Goal: Task Accomplishment & Management: Manage account settings

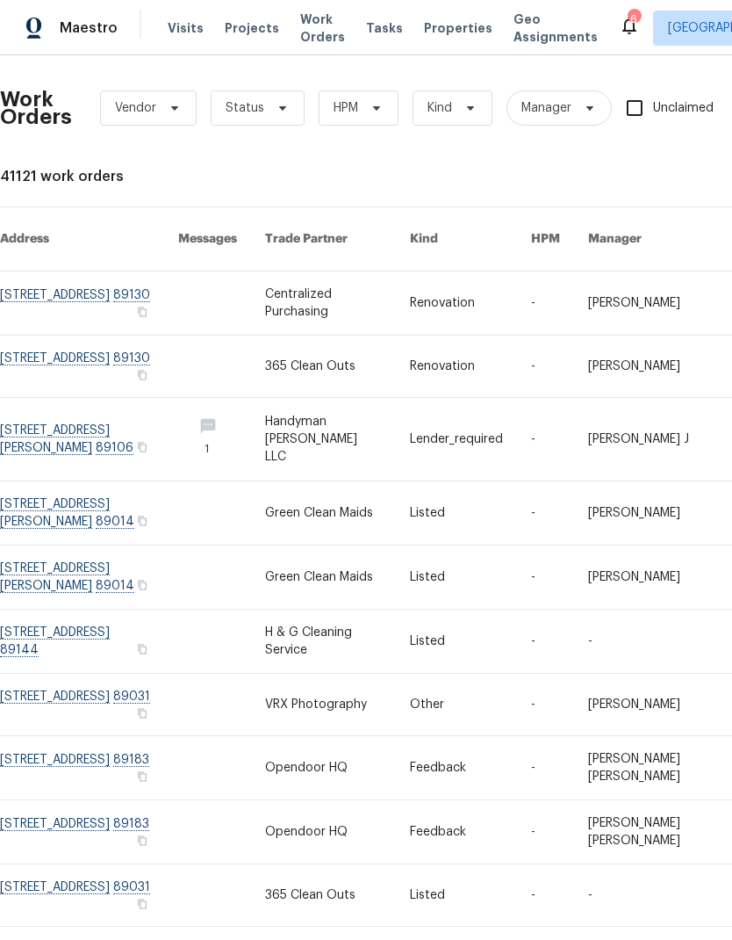
click at [192, 32] on span "Visits" at bounding box center [186, 28] width 36 height 18
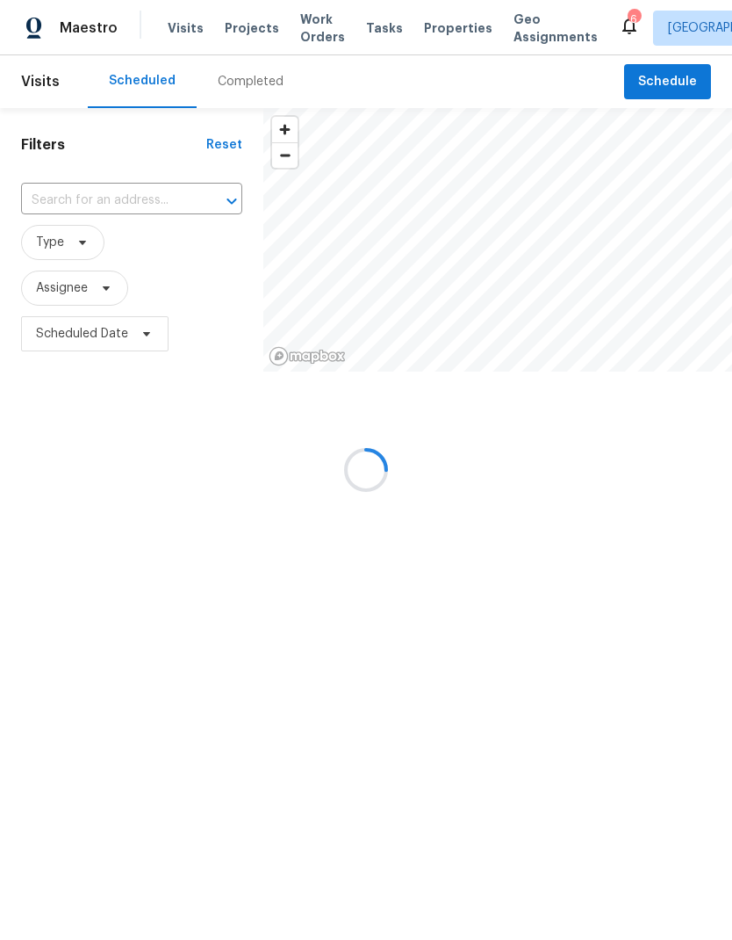
click at [184, 33] on div at bounding box center [366, 470] width 732 height 940
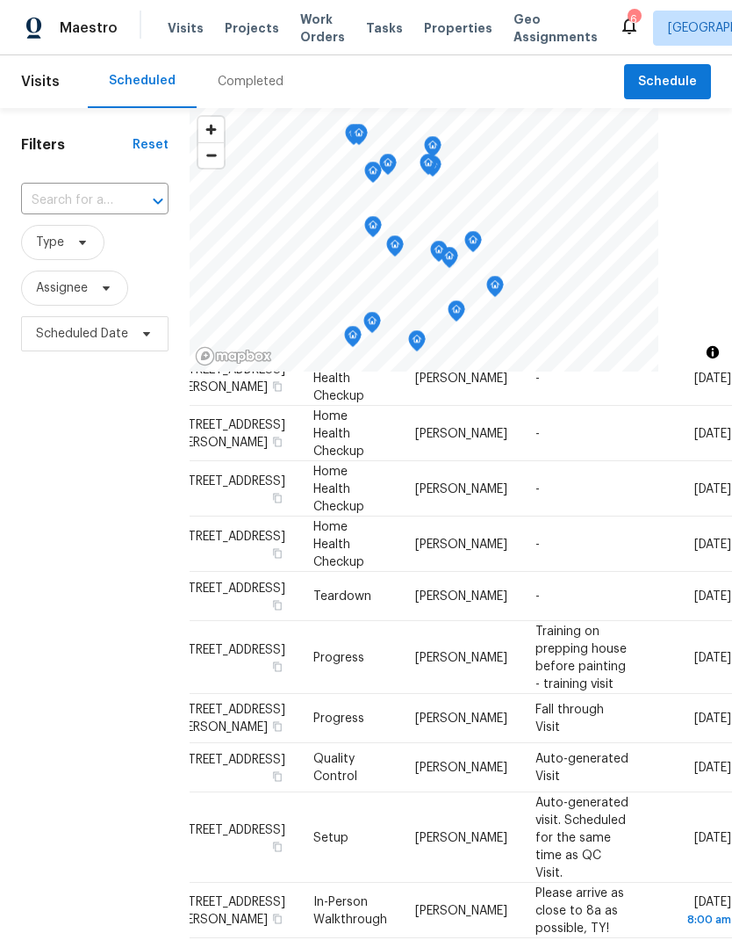
scroll to position [783, 169]
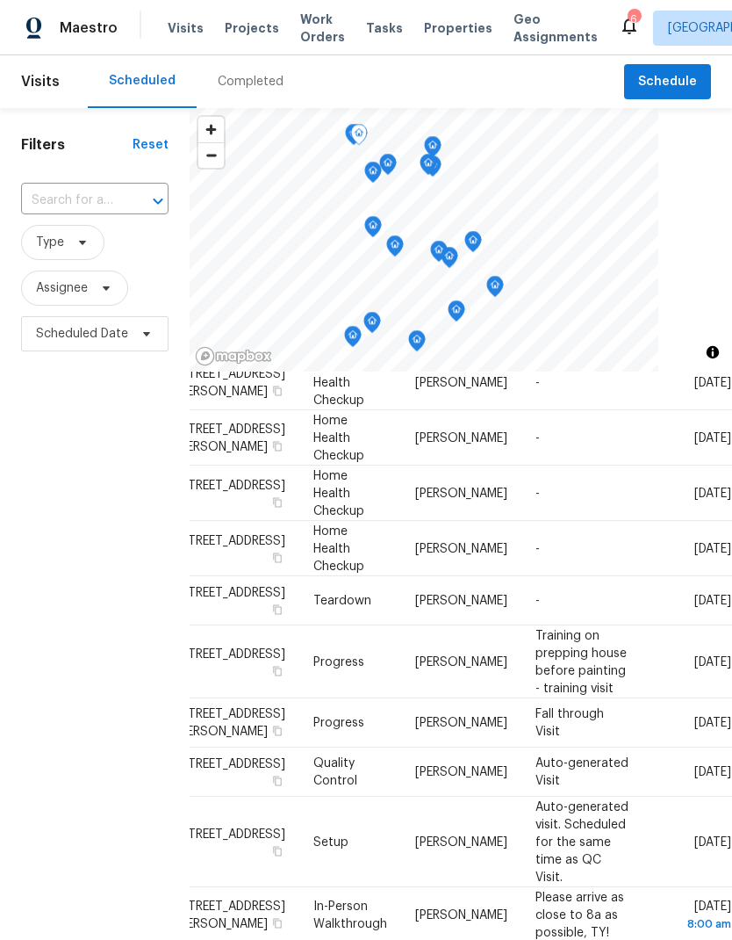
click at [0, 0] on icon at bounding box center [0, 0] width 0 height 0
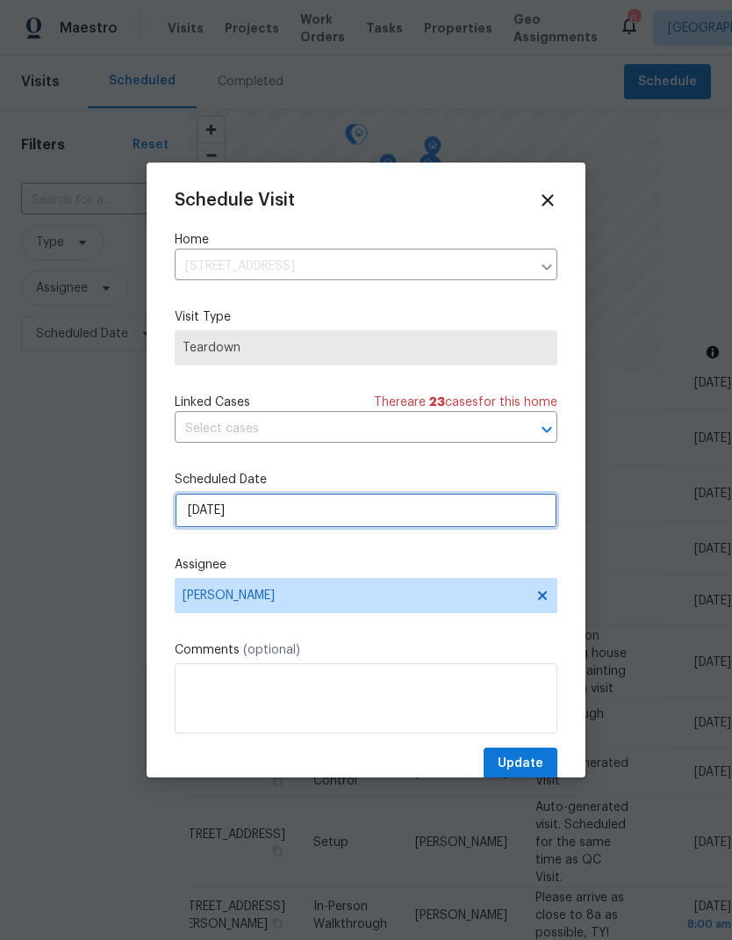
click at [329, 520] on input "[DATE]" at bounding box center [366, 510] width 383 height 35
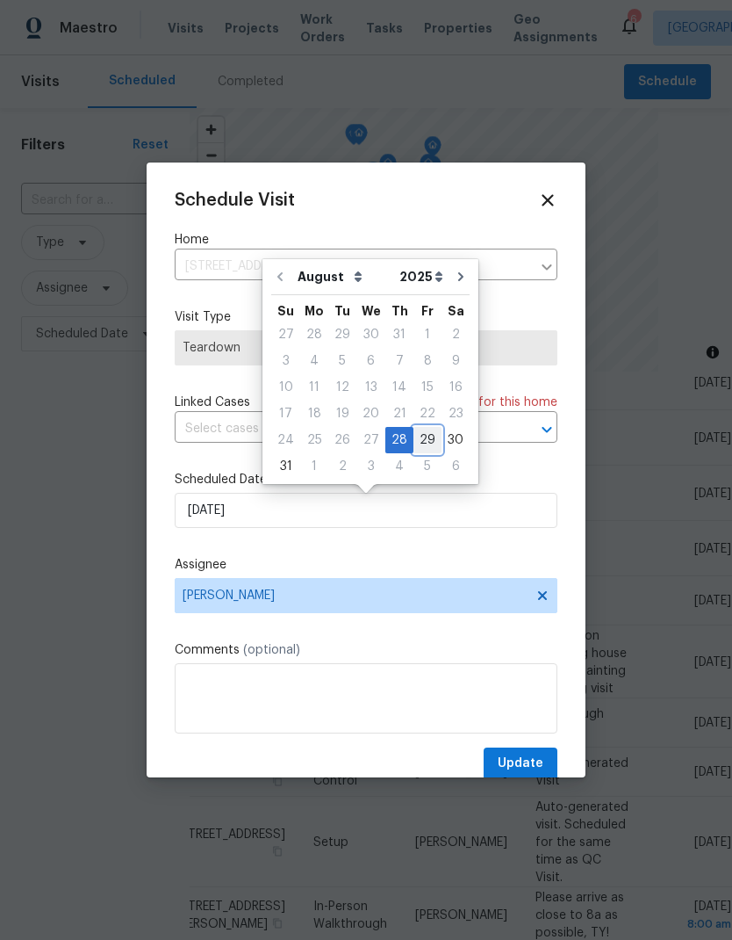
click at [422, 443] on div "29" at bounding box center [428, 440] width 28 height 25
type input "[DATE]"
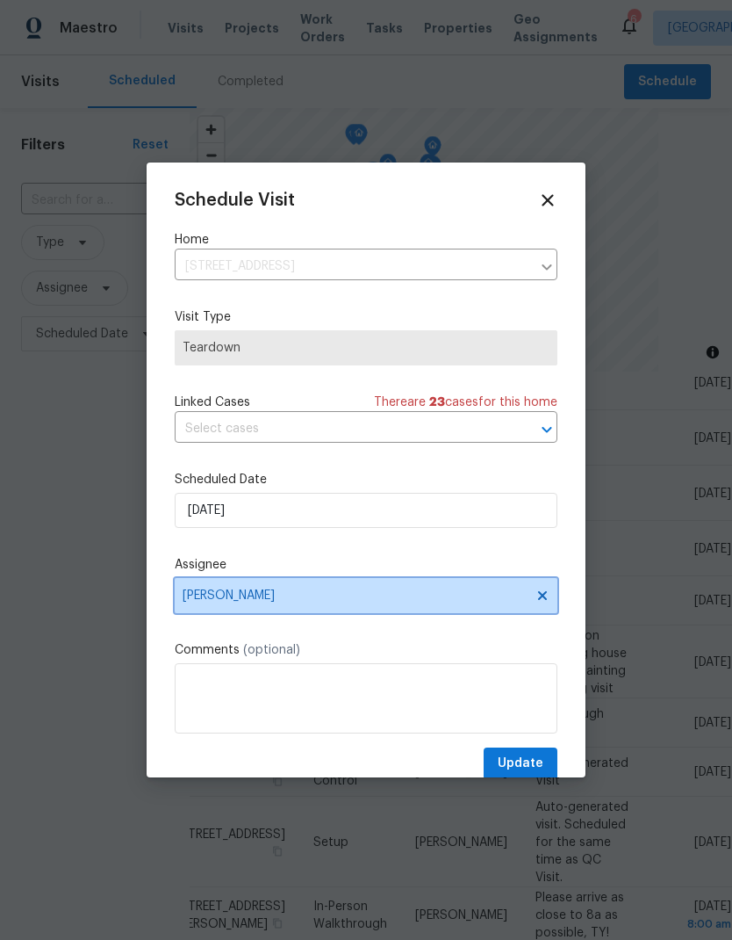
click at [355, 595] on span "[PERSON_NAME]" at bounding box center [355, 595] width 344 height 14
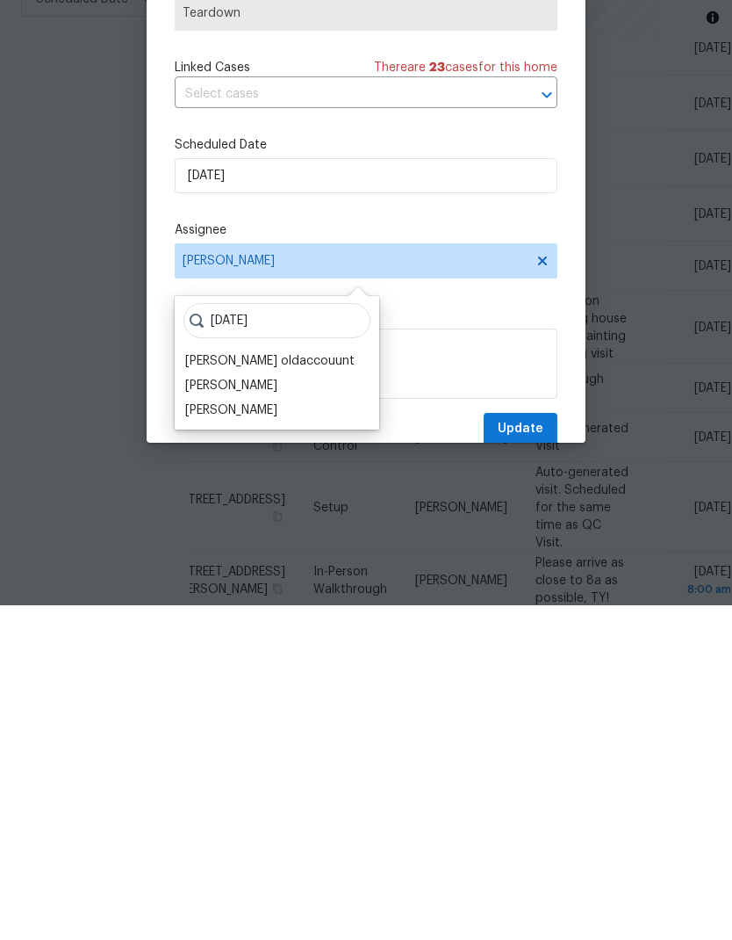
scroll to position [70, 0]
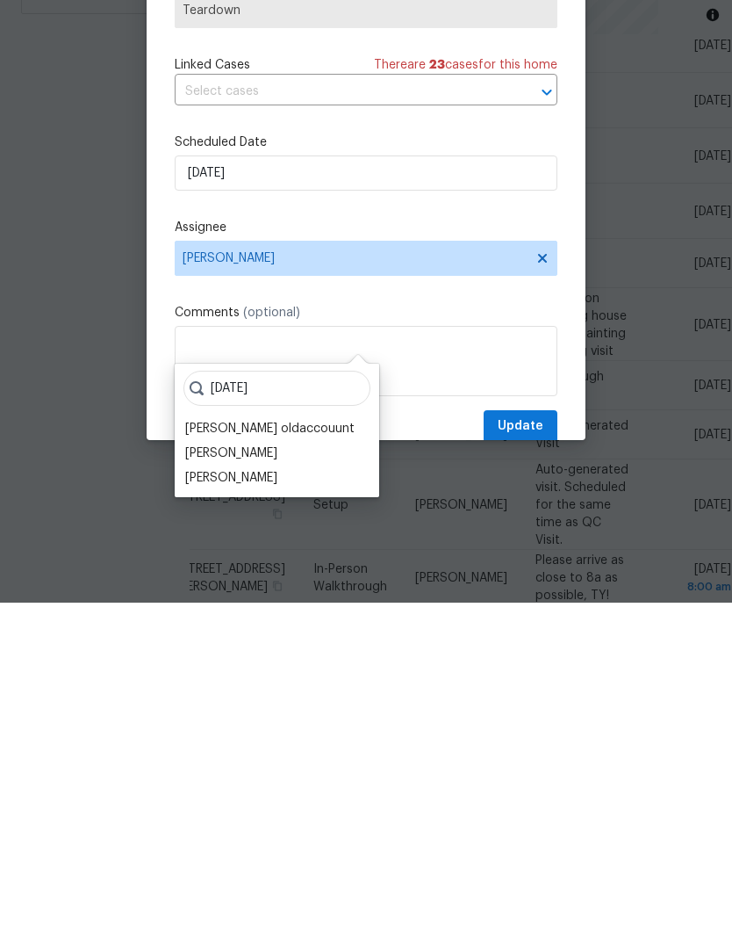
type input "[DATE]"
click at [247, 806] on div "[PERSON_NAME]" at bounding box center [231, 815] width 92 height 18
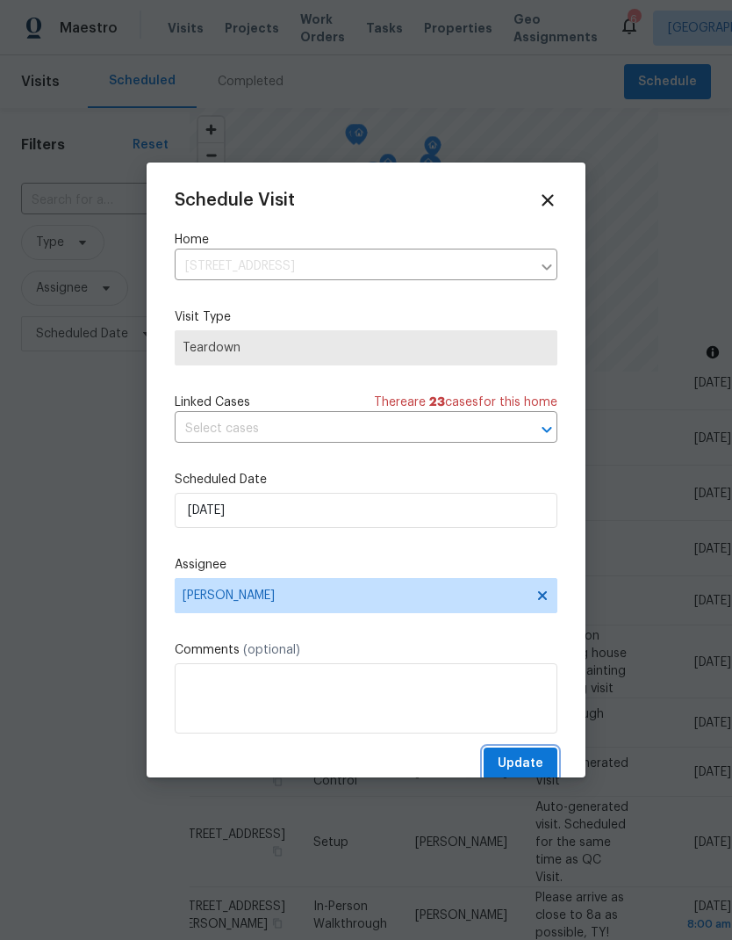
click at [521, 760] on span "Update" at bounding box center [521, 764] width 46 height 22
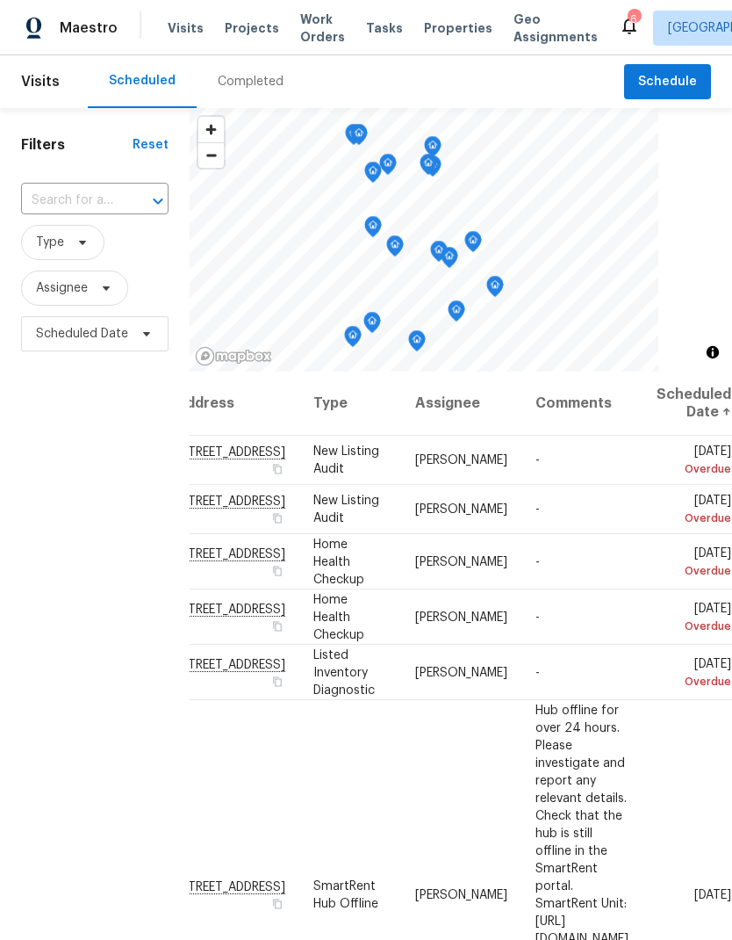
scroll to position [0, 169]
click at [0, 0] on icon at bounding box center [0, 0] width 0 height 0
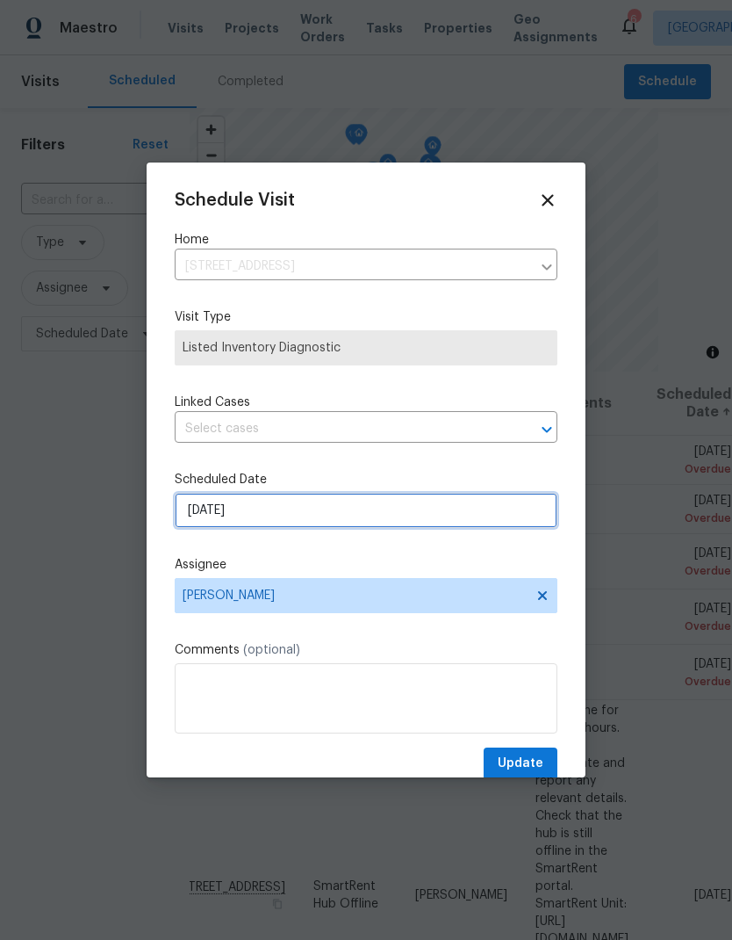
click at [359, 513] on input "[DATE]" at bounding box center [366, 510] width 383 height 35
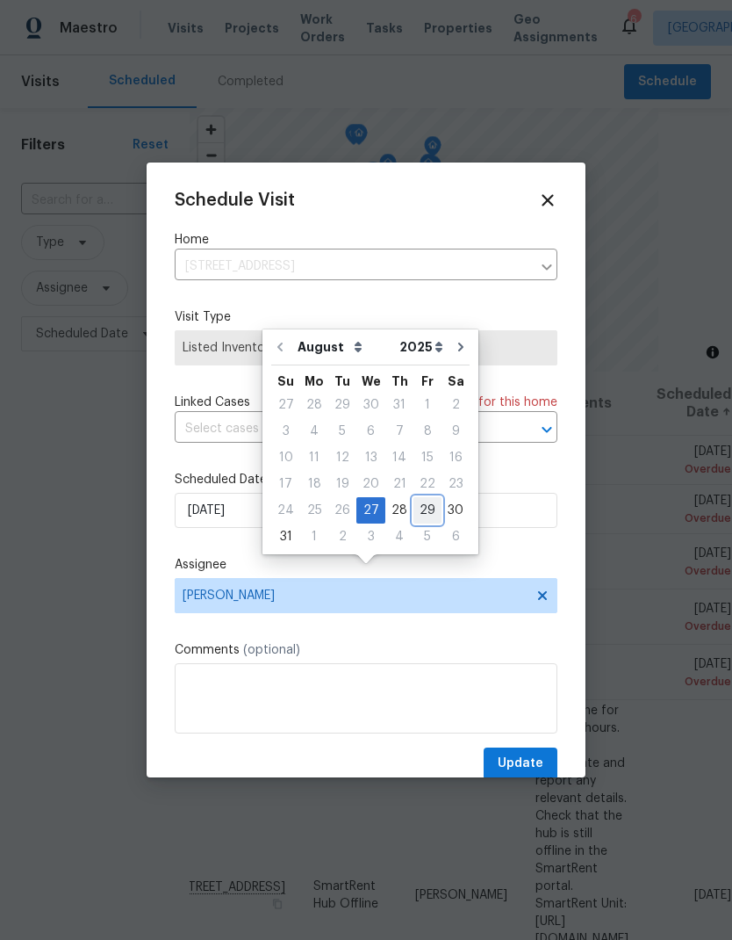
click at [419, 498] on div "29" at bounding box center [428, 510] width 28 height 25
type input "[DATE]"
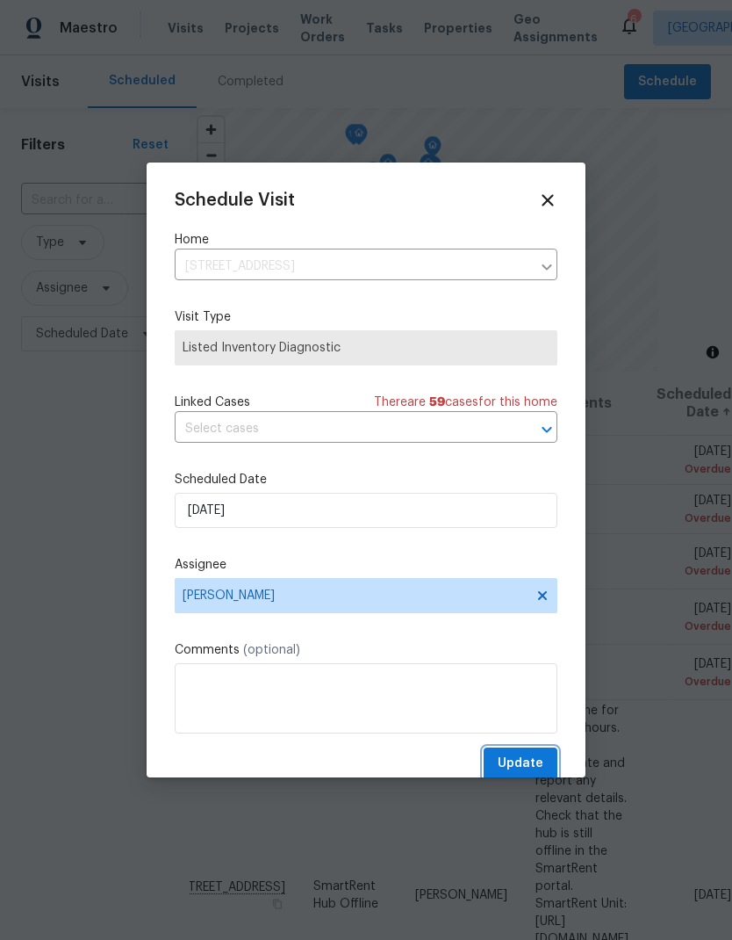
click at [532, 768] on span "Update" at bounding box center [521, 764] width 46 height 22
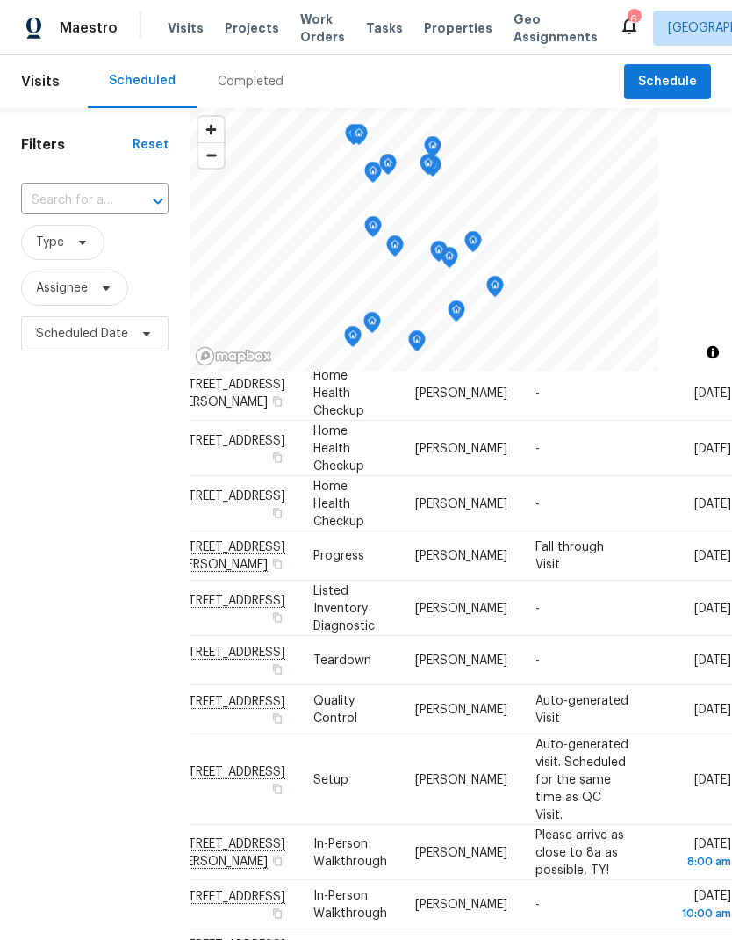
scroll to position [807, 169]
click at [0, 0] on icon at bounding box center [0, 0] width 0 height 0
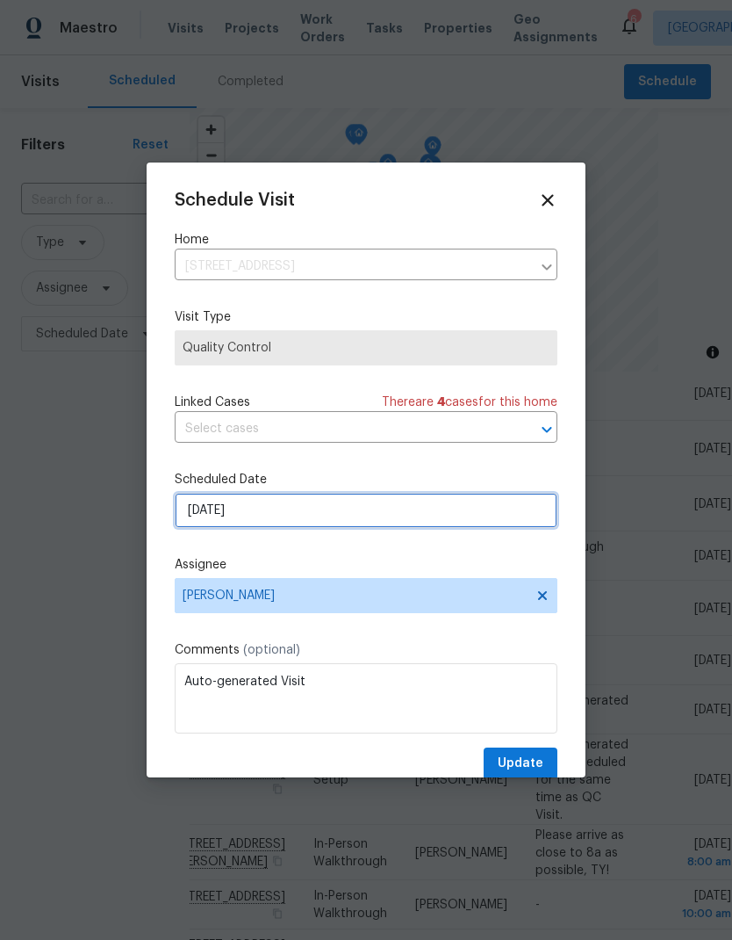
click at [211, 511] on input "[DATE]" at bounding box center [366, 510] width 383 height 35
select select "8"
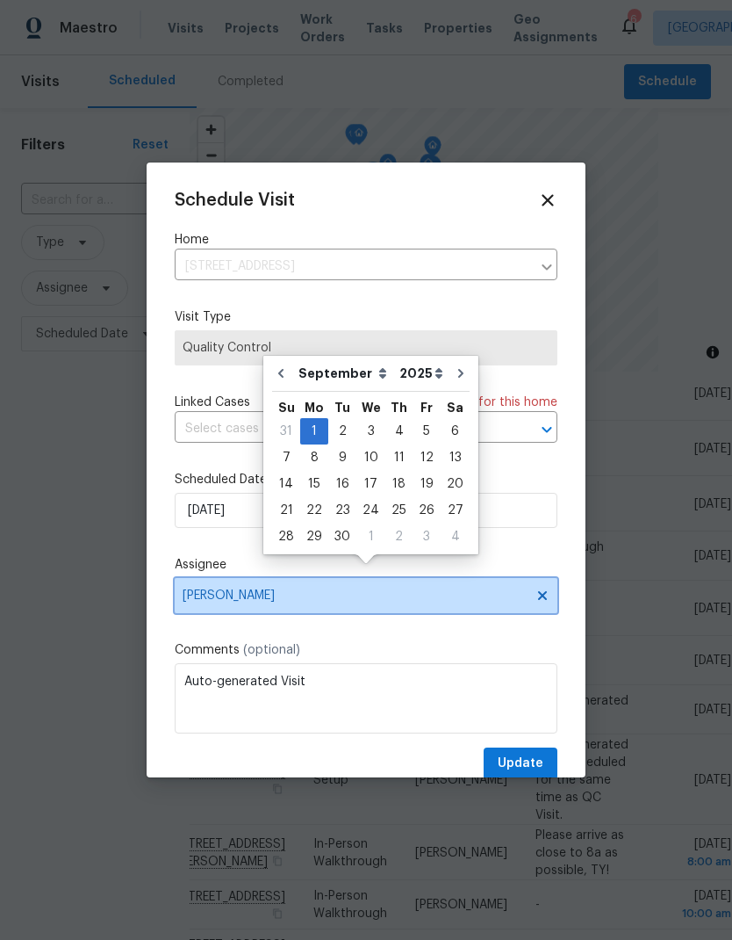
click at [186, 583] on span "[PERSON_NAME]" at bounding box center [366, 595] width 383 height 35
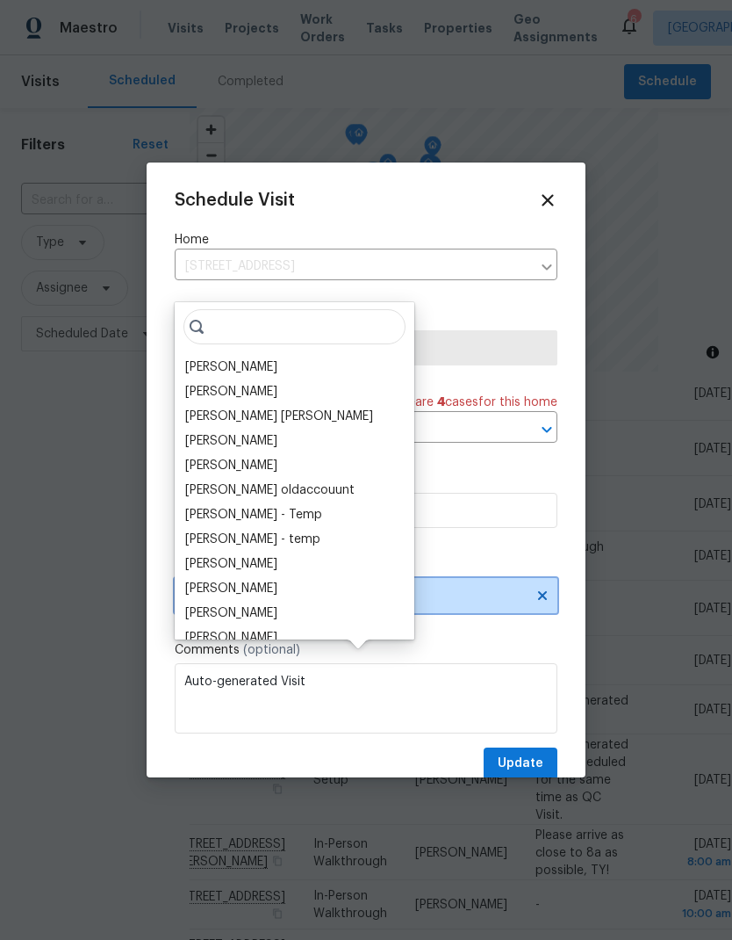
click at [186, 583] on span "[PERSON_NAME]" at bounding box center [366, 595] width 383 height 35
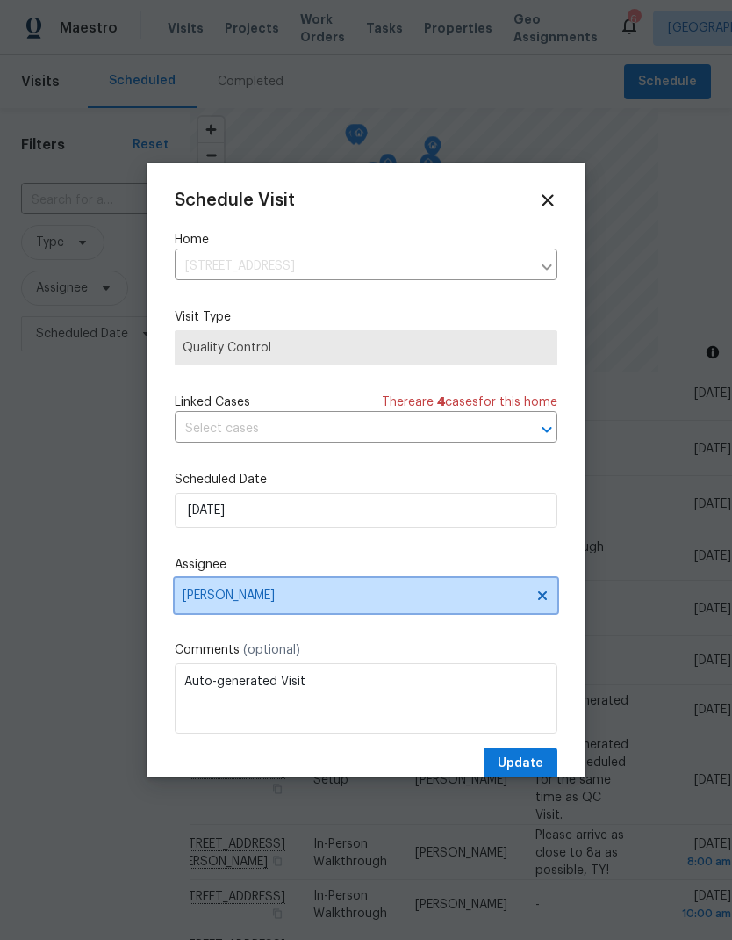
click at [220, 600] on span "[PERSON_NAME]" at bounding box center [355, 595] width 344 height 14
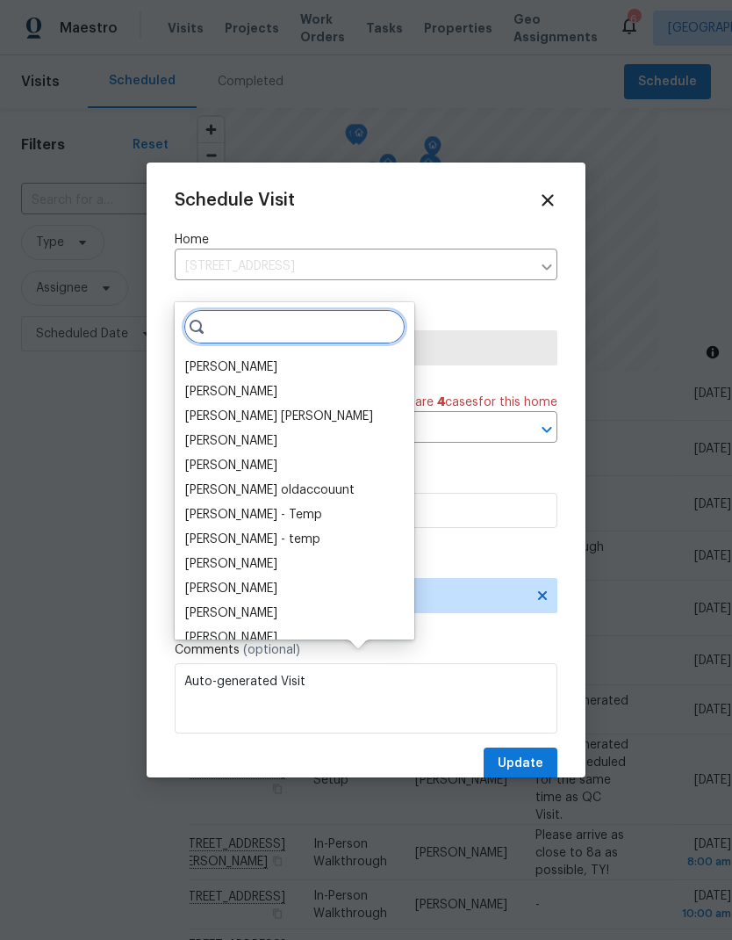
click at [241, 309] on input "search" at bounding box center [295, 326] width 222 height 35
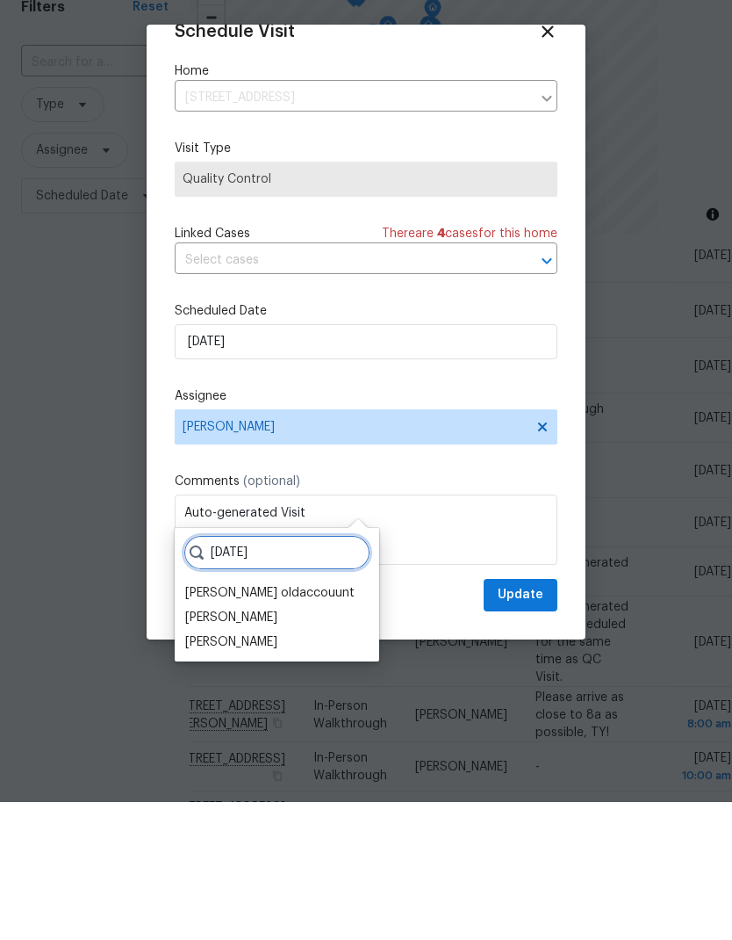
scroll to position [34, 0]
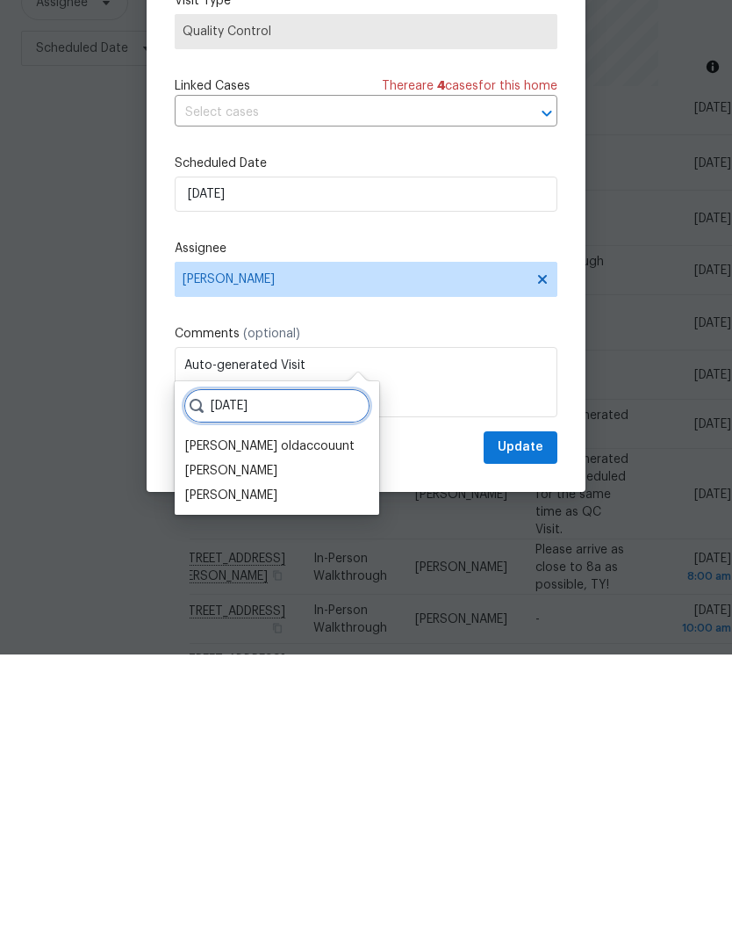
type input "[DATE]"
click at [198, 772] on div "[PERSON_NAME]" at bounding box center [231, 781] width 92 height 18
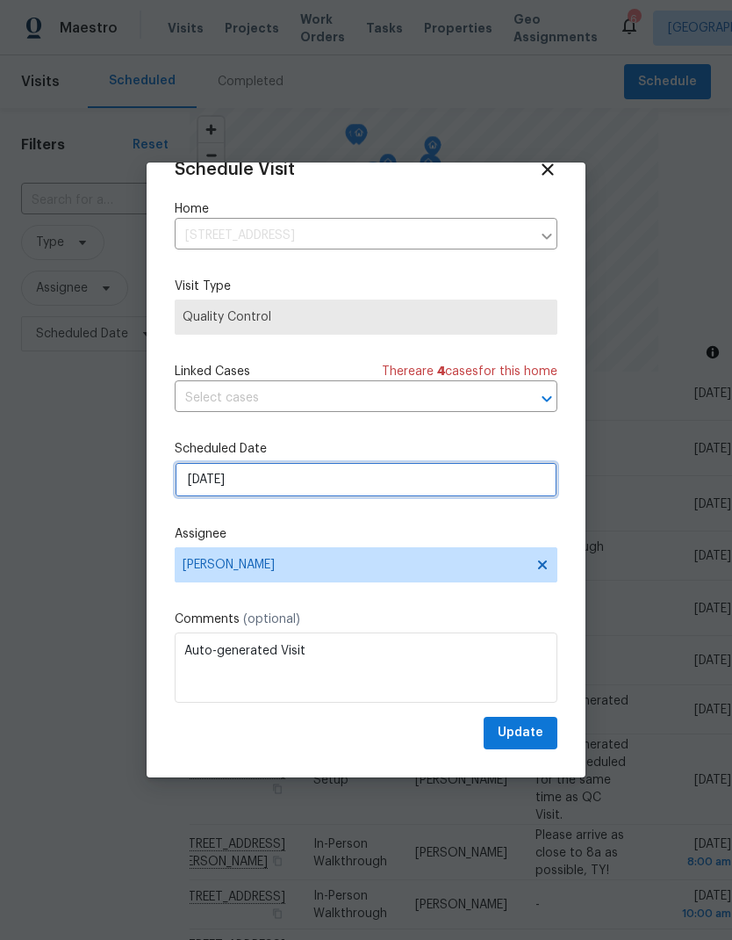
click at [207, 482] on input "[DATE]" at bounding box center [366, 479] width 383 height 35
select select "8"
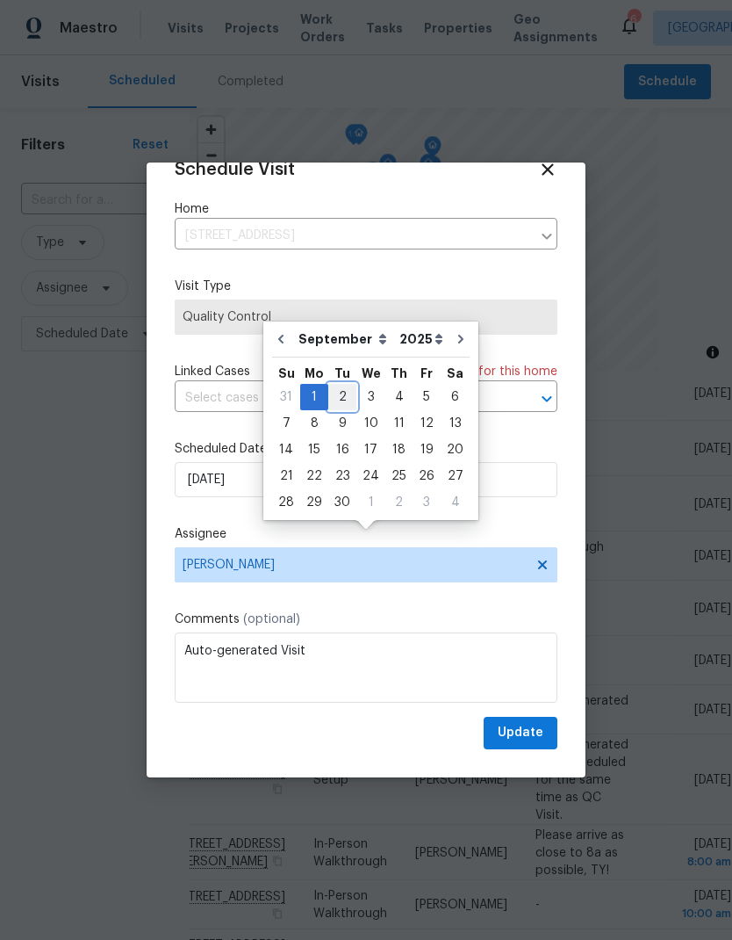
click at [338, 385] on div "2" at bounding box center [342, 397] width 28 height 25
type input "[DATE]"
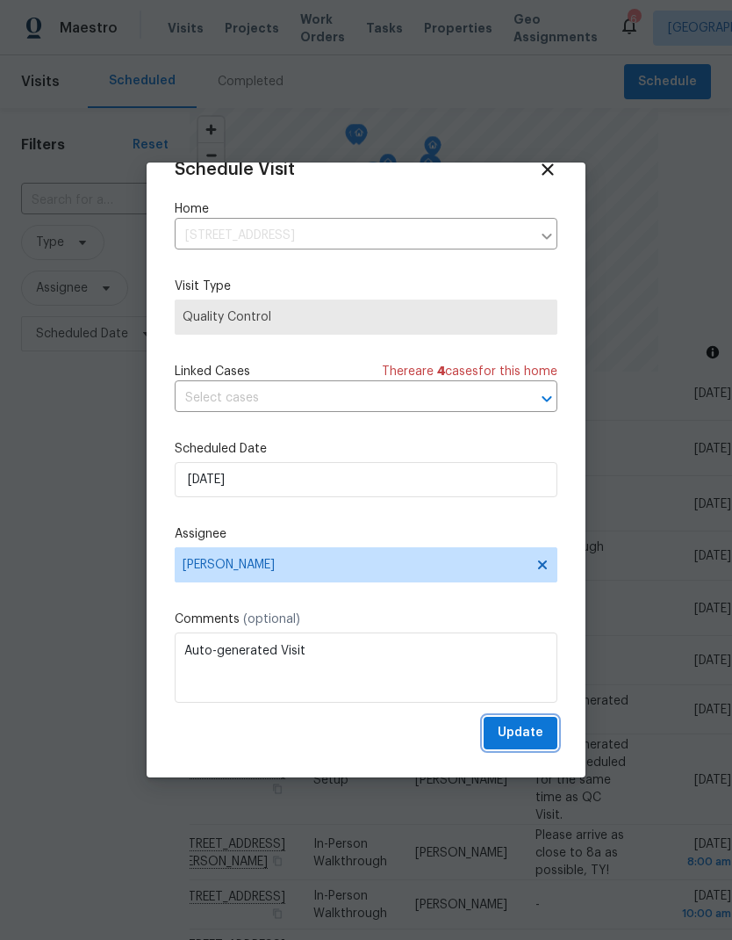
click at [537, 739] on span "Update" at bounding box center [521, 733] width 46 height 22
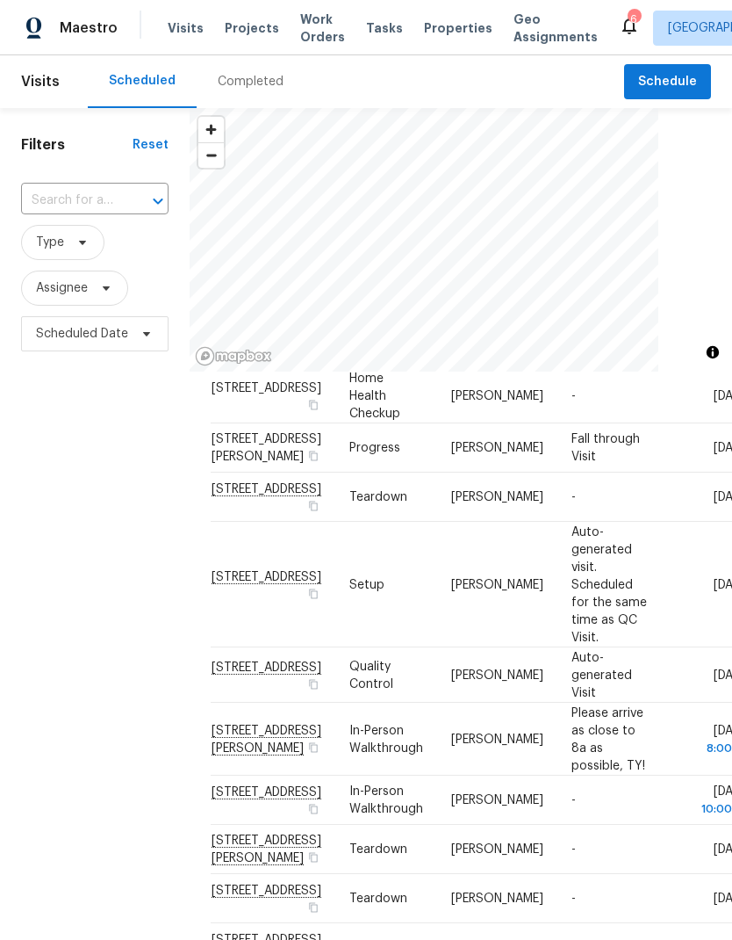
scroll to position [0, 0]
click at [234, 24] on span "Projects" at bounding box center [252, 28] width 54 height 18
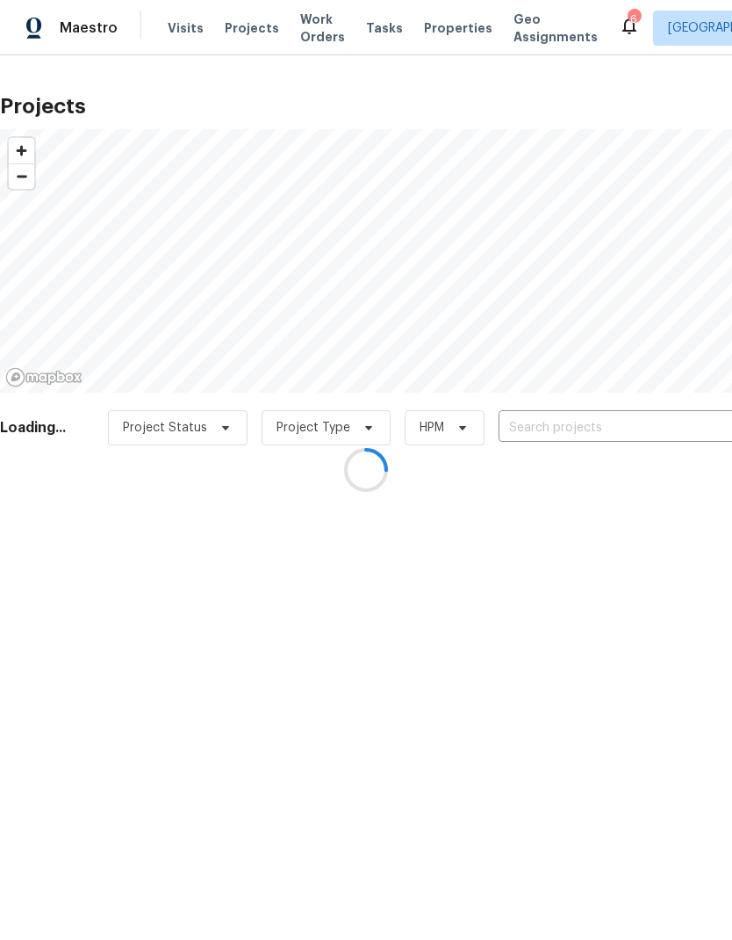
click at [515, 427] on div at bounding box center [366, 470] width 732 height 940
click at [514, 425] on div at bounding box center [366, 470] width 732 height 940
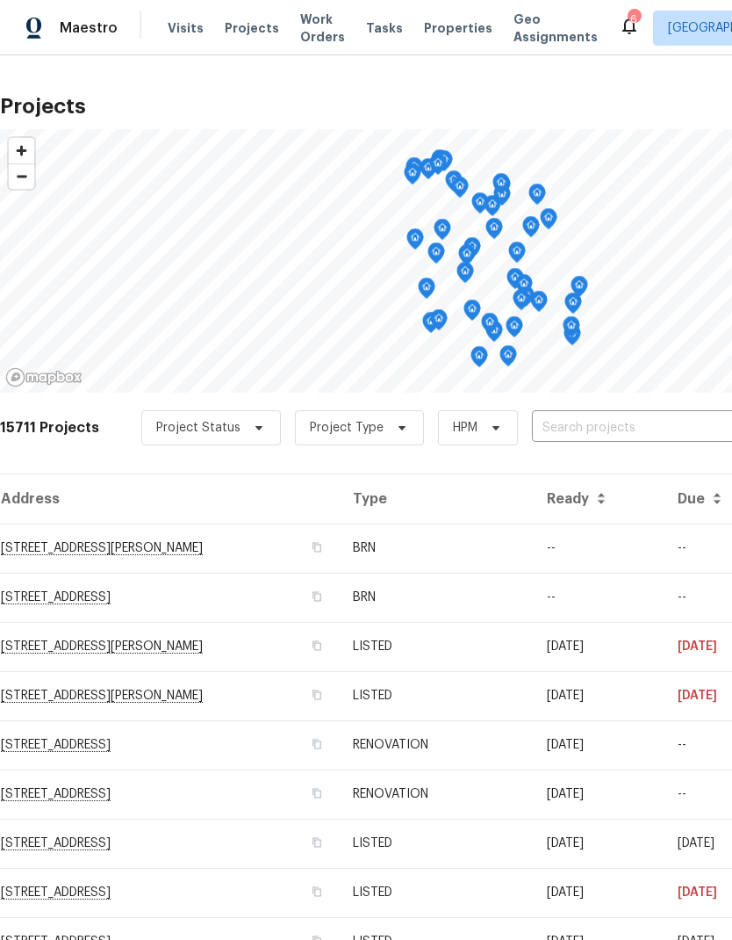
click at [532, 416] on input "text" at bounding box center [632, 427] width 201 height 27
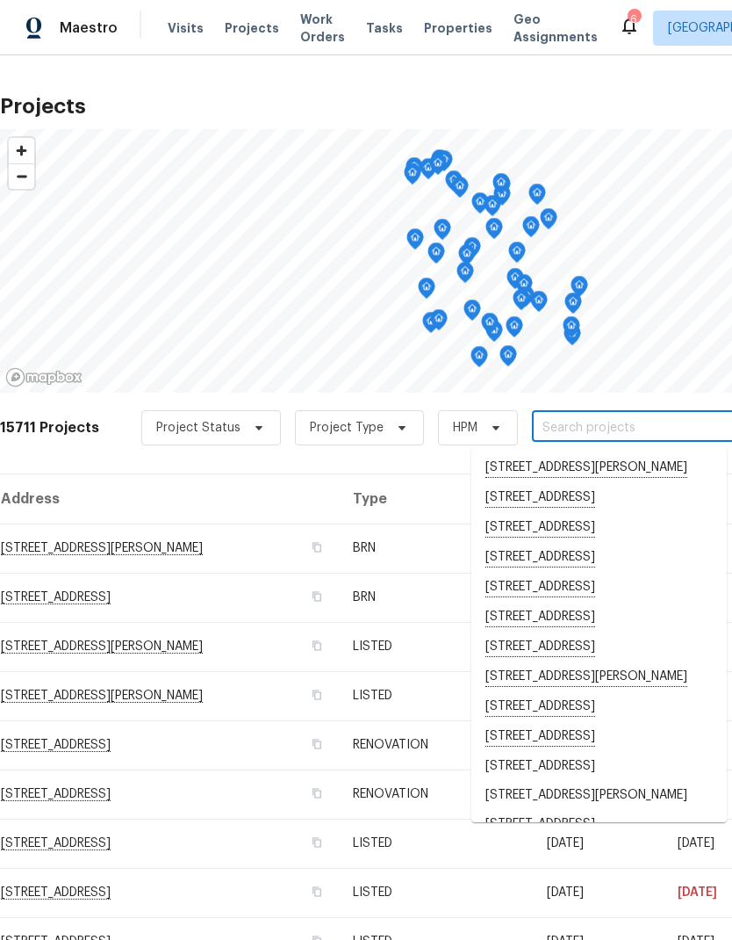
click at [537, 423] on input "text" at bounding box center [632, 427] width 201 height 27
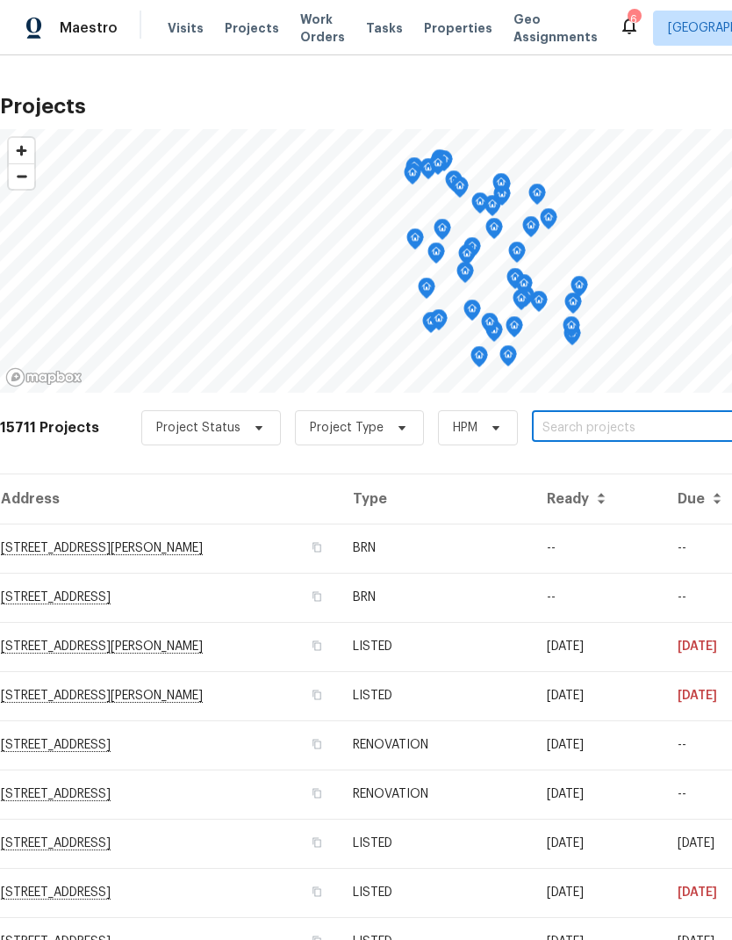
paste input "[STREET_ADDRESS]"
type input "[STREET_ADDRESS]"
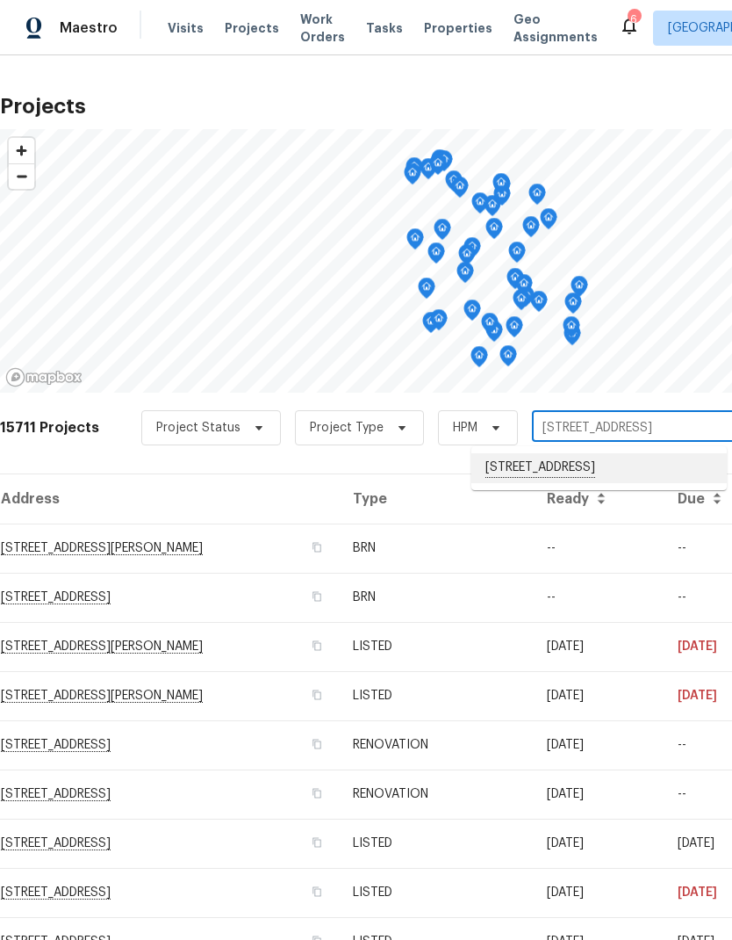
click at [503, 479] on li "[STREET_ADDRESS]" at bounding box center [600, 468] width 256 height 30
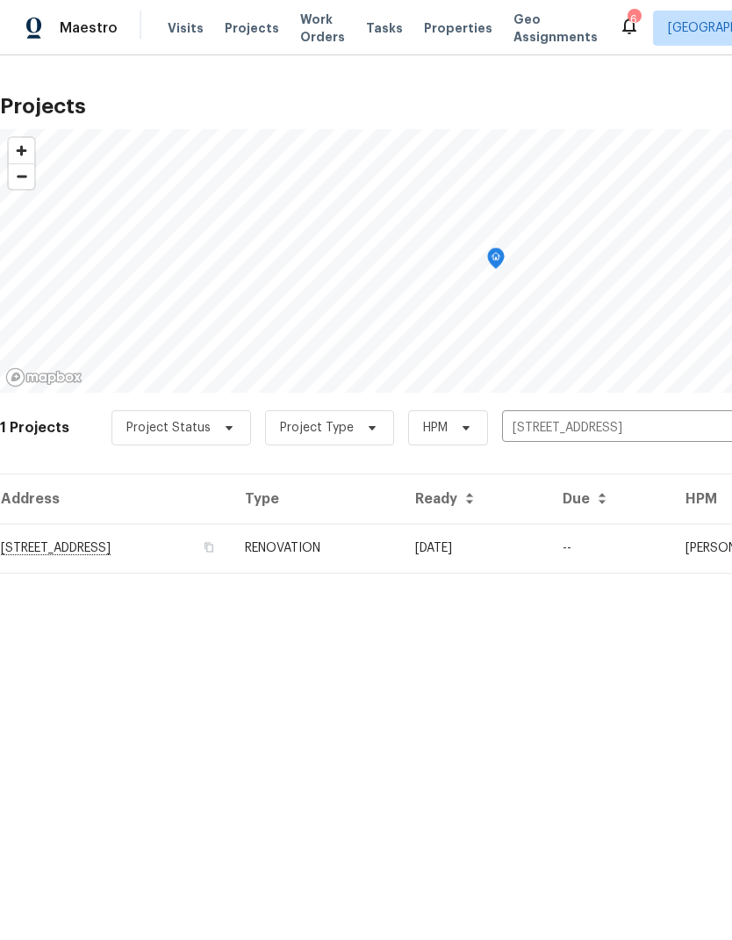
click at [76, 552] on td "[STREET_ADDRESS]" at bounding box center [115, 547] width 231 height 49
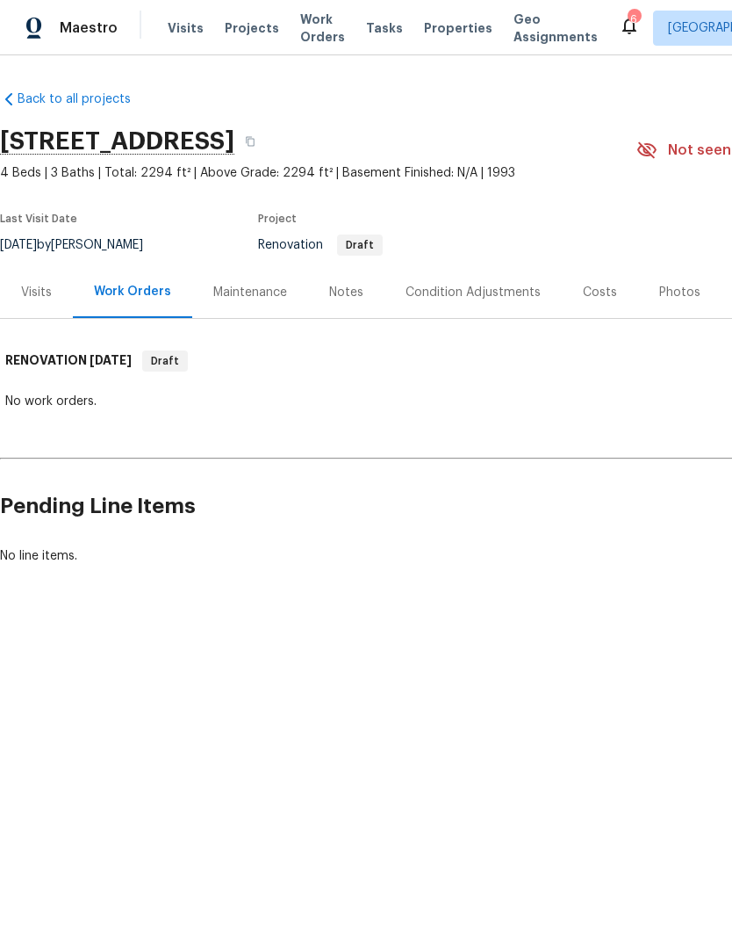
click at [322, 292] on div "Notes" at bounding box center [346, 292] width 76 height 52
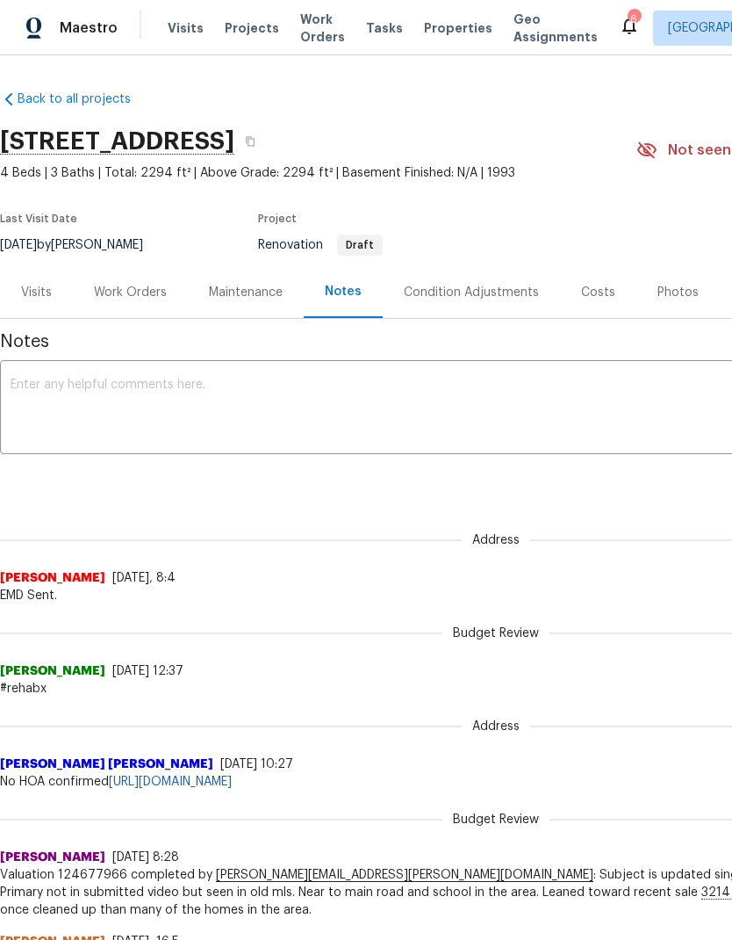
click at [26, 301] on div "Visits" at bounding box center [36, 292] width 73 height 52
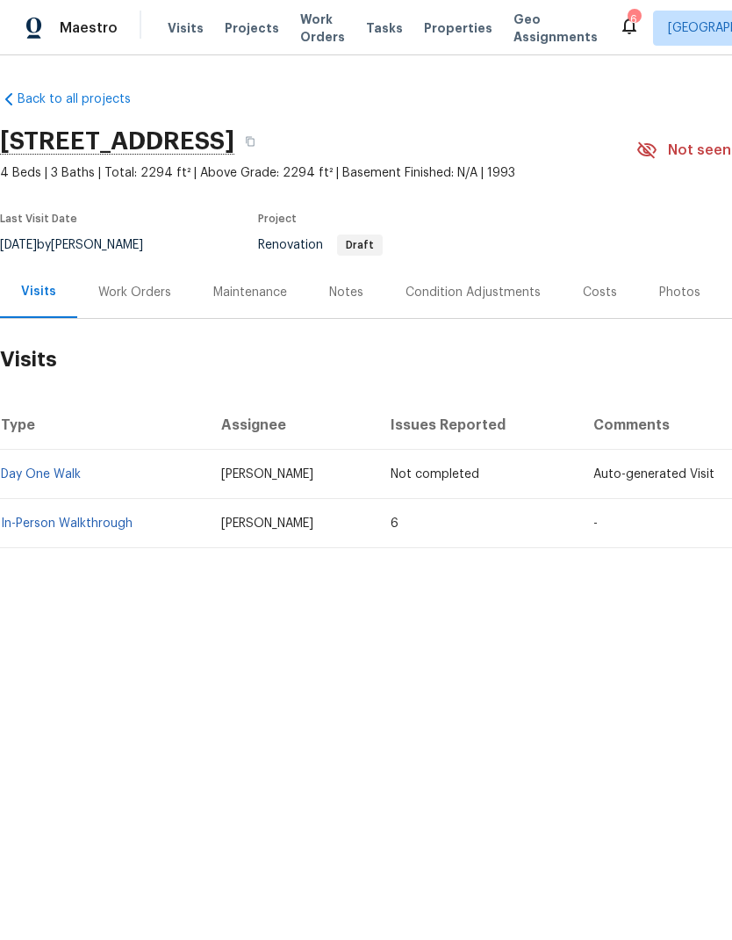
click at [31, 519] on link "In-Person Walkthrough" at bounding box center [67, 523] width 132 height 12
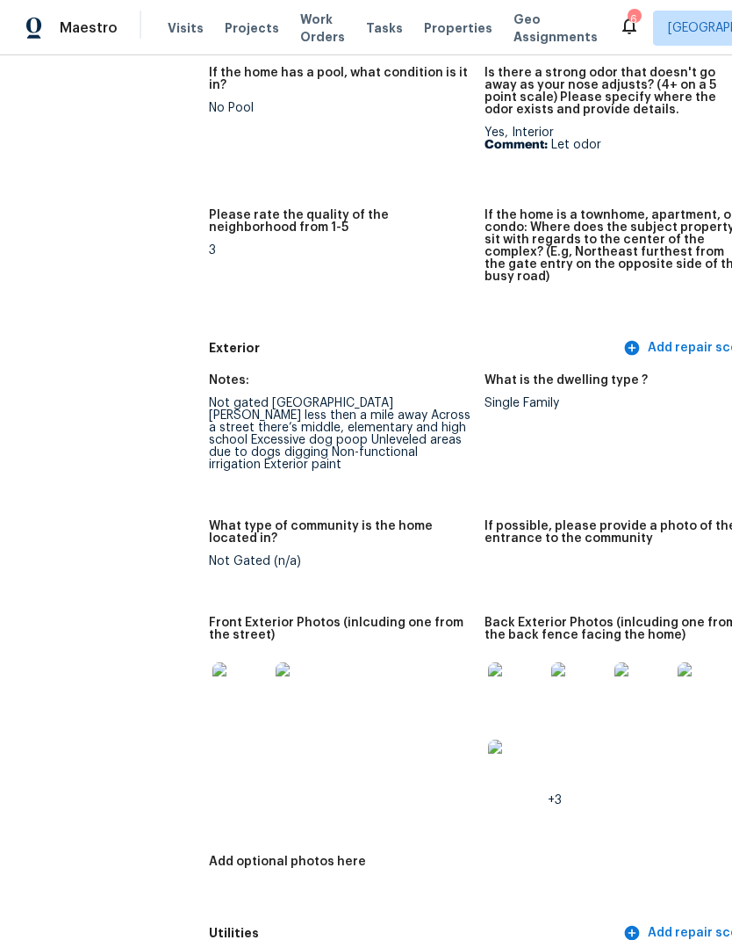
scroll to position [482, 5]
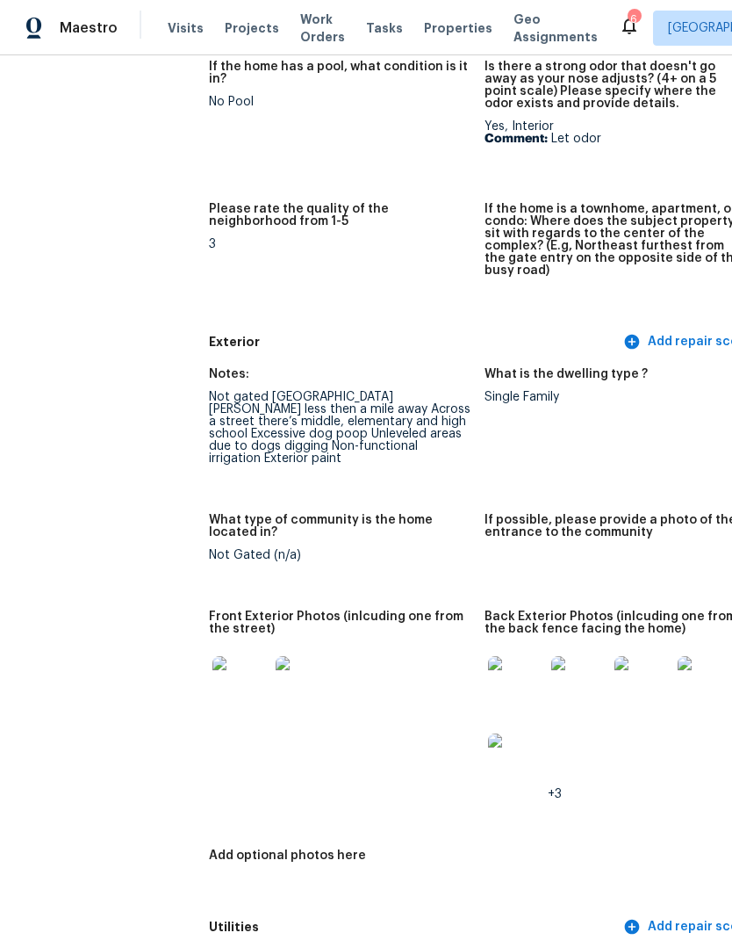
click at [488, 672] on img at bounding box center [516, 684] width 56 height 56
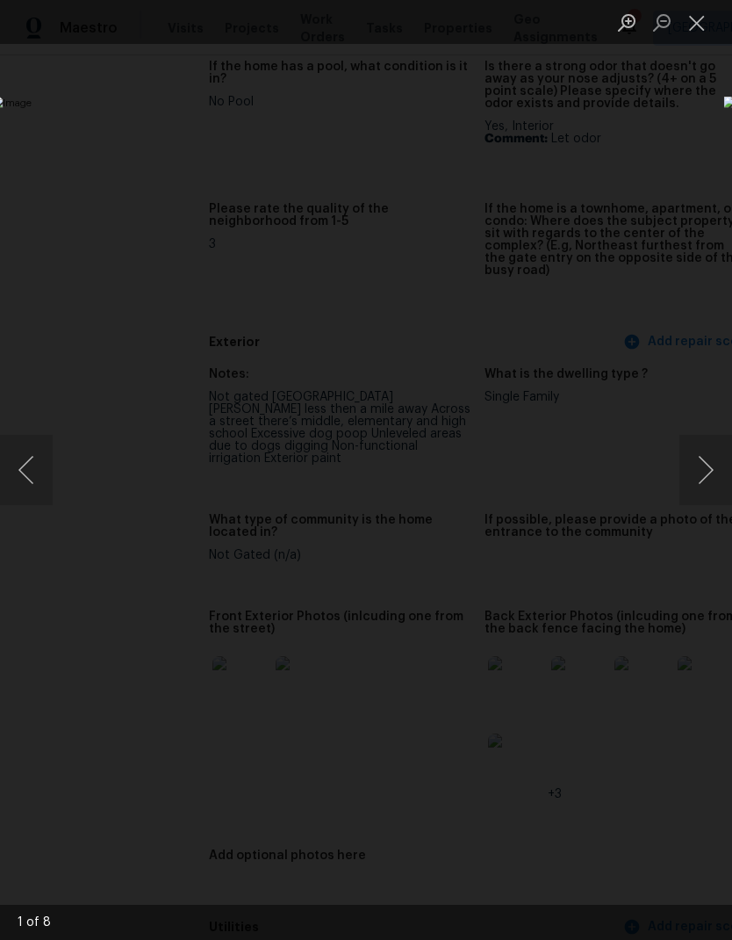
click at [698, 25] on button "Close lightbox" at bounding box center [697, 22] width 35 height 31
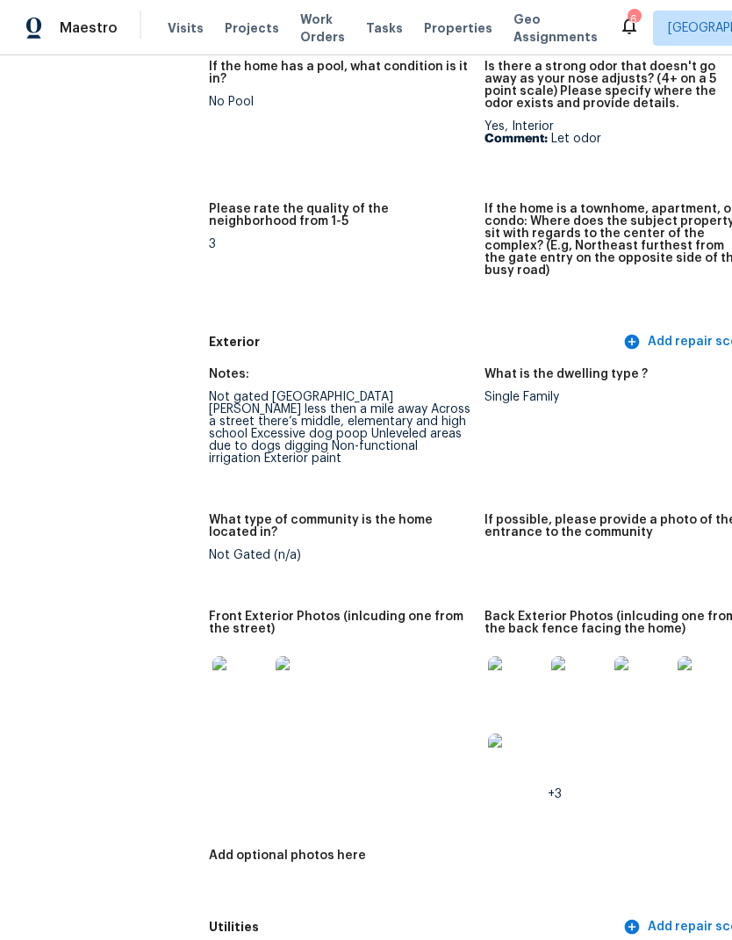
click at [213, 656] on img at bounding box center [241, 684] width 56 height 56
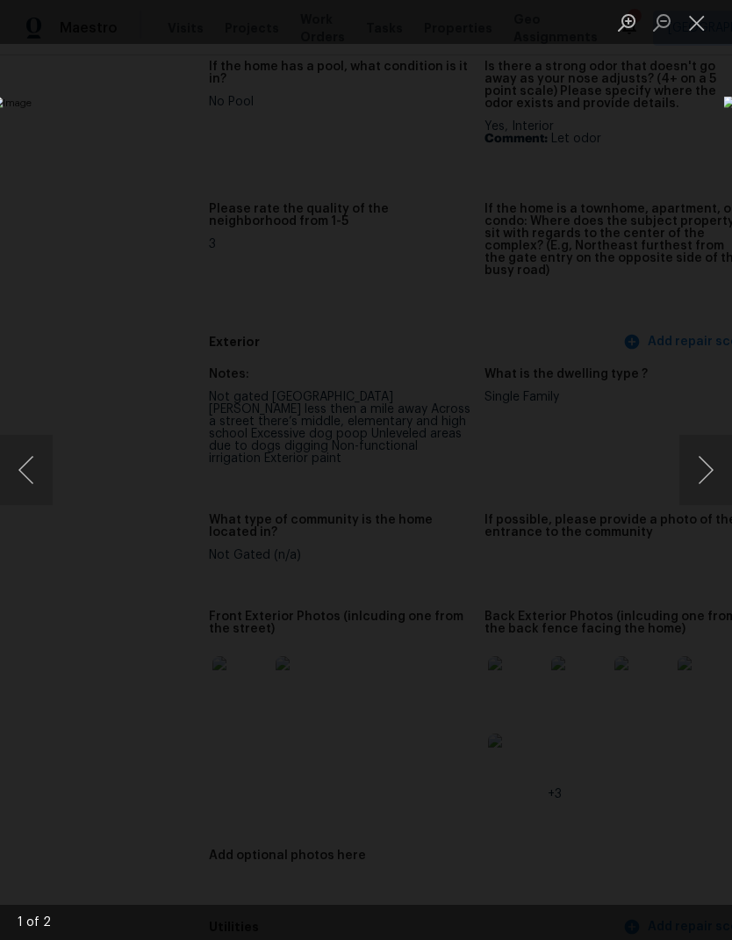
click at [705, 496] on button "Next image" at bounding box center [706, 470] width 53 height 70
click at [704, 34] on button "Close lightbox" at bounding box center [697, 22] width 35 height 31
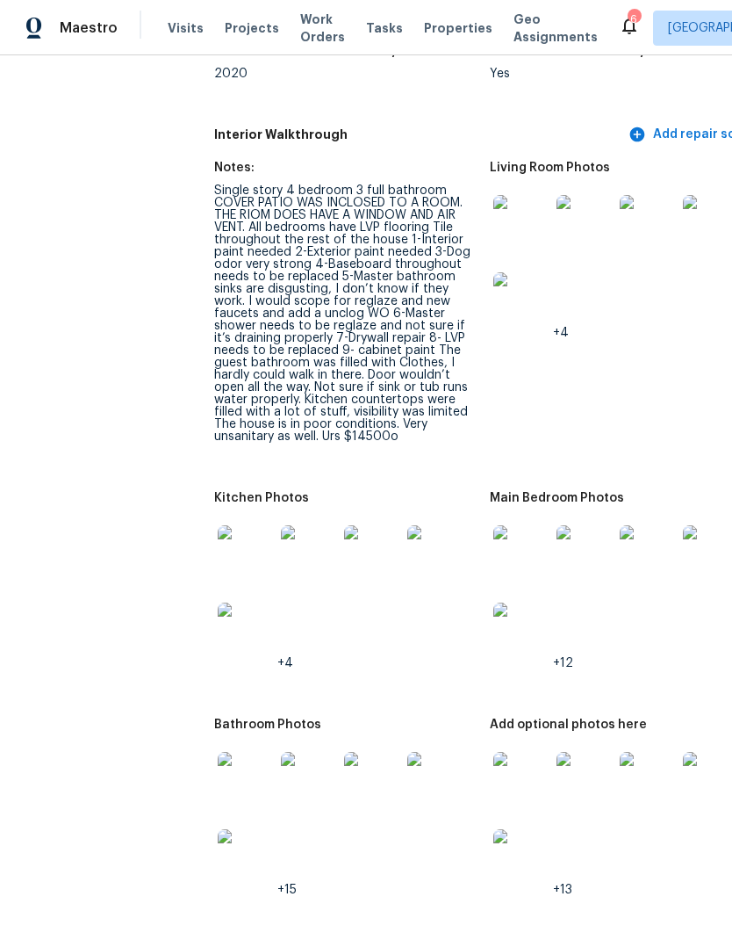
scroll to position [1997, 0]
